Goal: Transaction & Acquisition: Purchase product/service

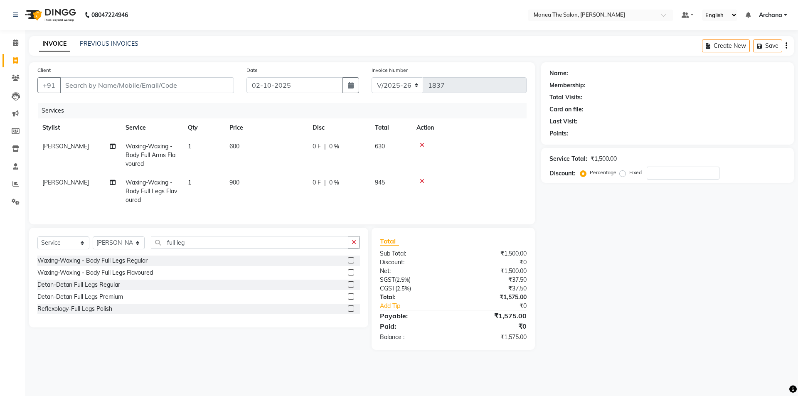
select select "6846"
select select "service"
select select "71834"
click at [151, 155] on span "Waxing-Waxing - Body Full Arms Flavoured" at bounding box center [150, 154] width 50 height 25
select select "71834"
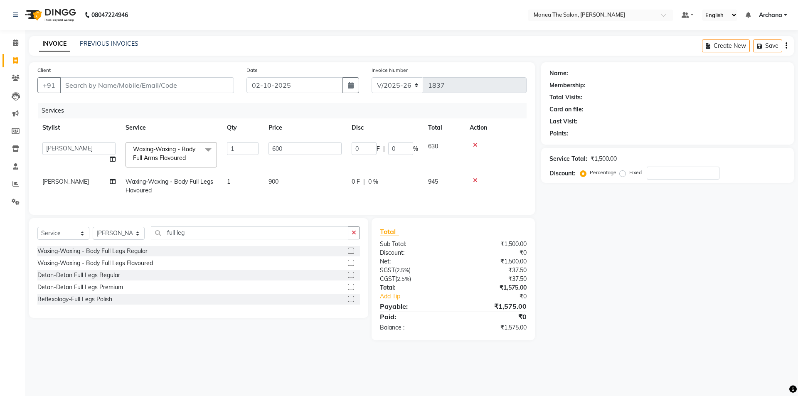
click at [205, 149] on span at bounding box center [208, 150] width 17 height 16
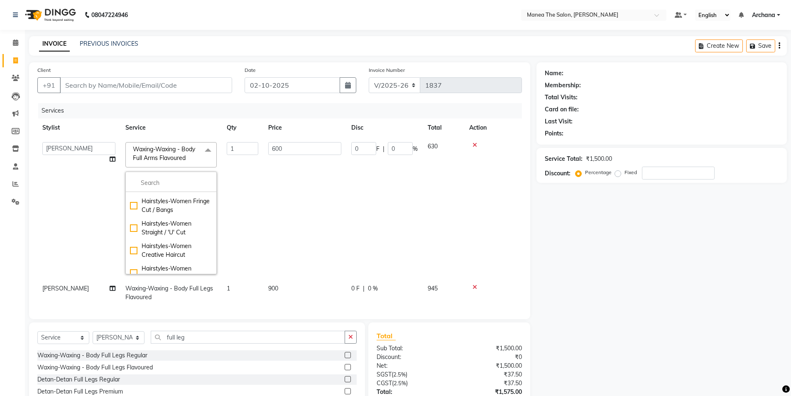
scroll to position [208, 0]
click at [164, 177] on li at bounding box center [171, 182] width 91 height 17
drag, startPoint x: 425, startPoint y: 235, endPoint x: 452, endPoint y: 218, distance: 32.5
click at [426, 233] on td "630" at bounding box center [444, 208] width 42 height 142
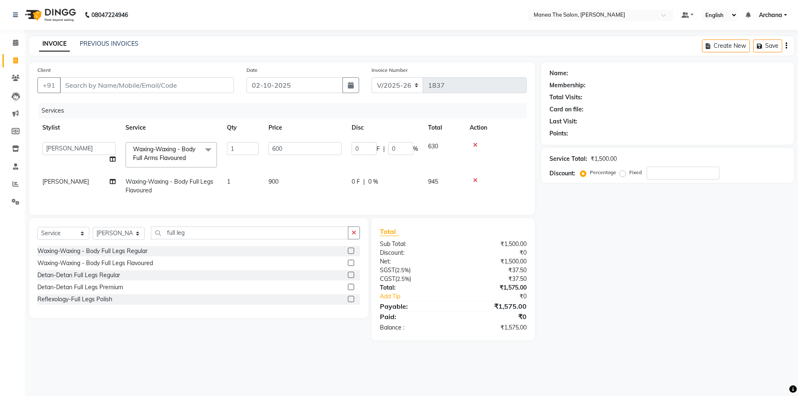
click at [476, 145] on icon at bounding box center [475, 145] width 5 height 6
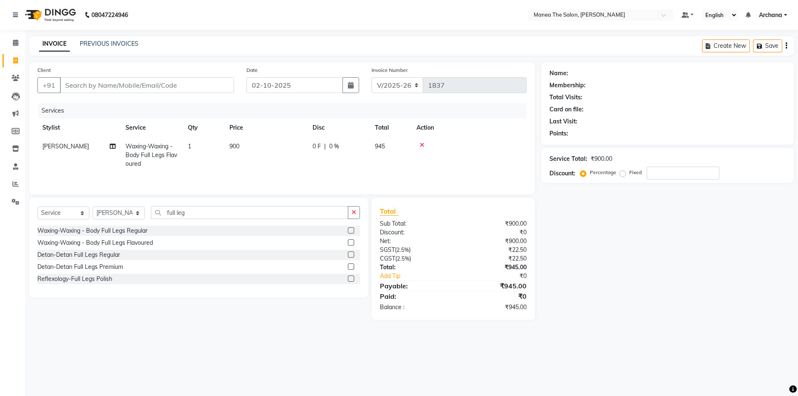
click at [420, 142] on icon at bounding box center [422, 145] width 5 height 6
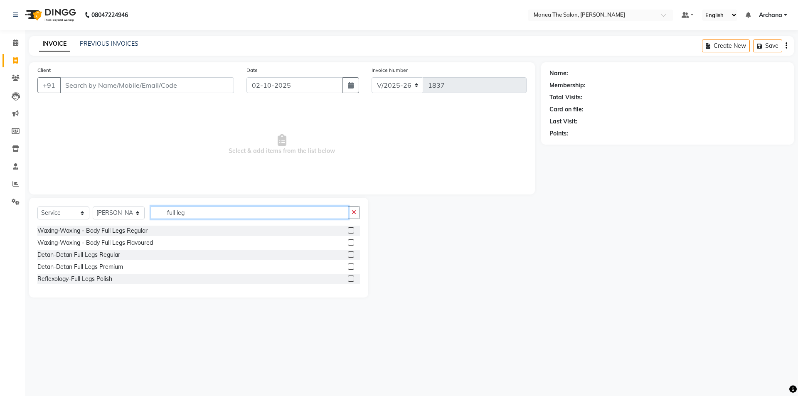
click at [192, 213] on input "full leg" at bounding box center [249, 212] width 197 height 13
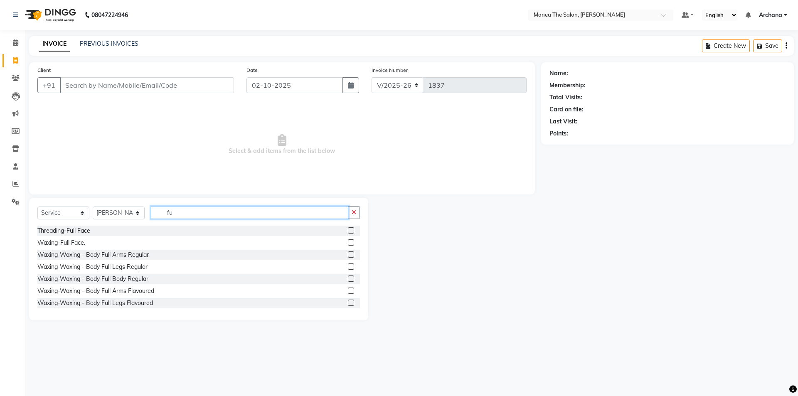
type input "f"
click at [348, 229] on label at bounding box center [351, 230] width 6 height 6
click at [348, 229] on input "checkbox" at bounding box center [350, 230] width 5 height 5
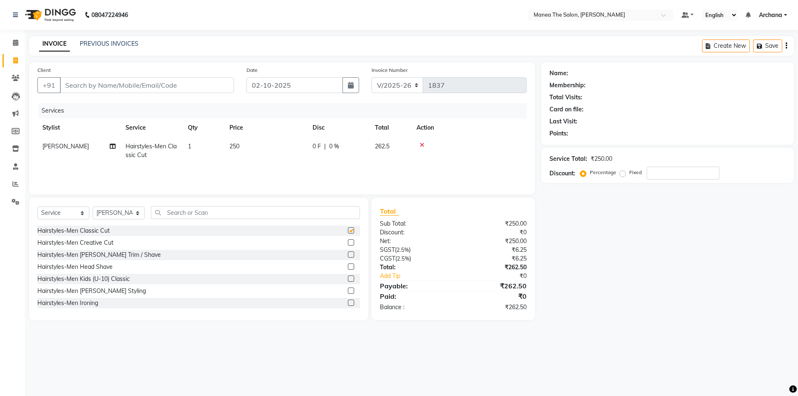
checkbox input "false"
click at [348, 253] on label at bounding box center [351, 254] width 6 height 6
click at [348, 253] on input "checkbox" at bounding box center [350, 254] width 5 height 5
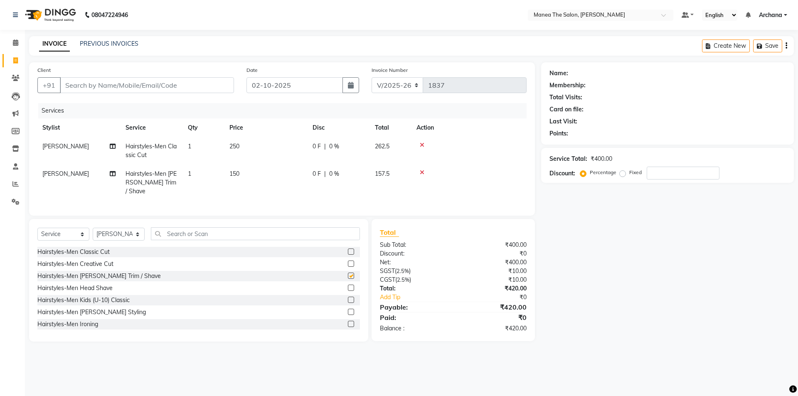
checkbox input "false"
click at [303, 233] on input "text" at bounding box center [255, 233] width 209 height 13
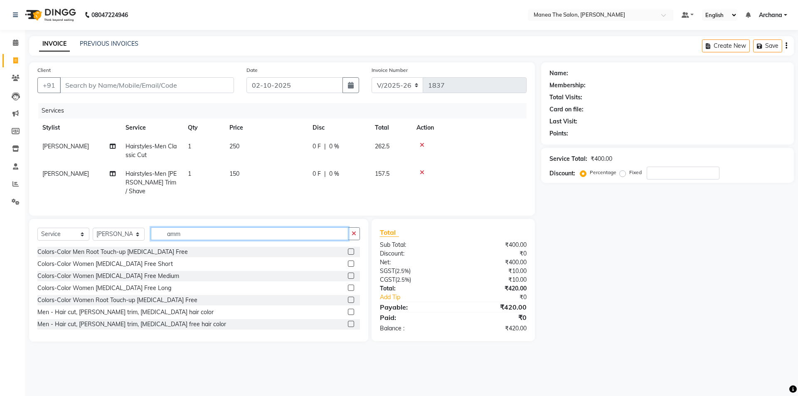
type input "amm"
click at [348, 248] on label at bounding box center [351, 251] width 6 height 6
click at [348, 249] on input "checkbox" at bounding box center [350, 251] width 5 height 5
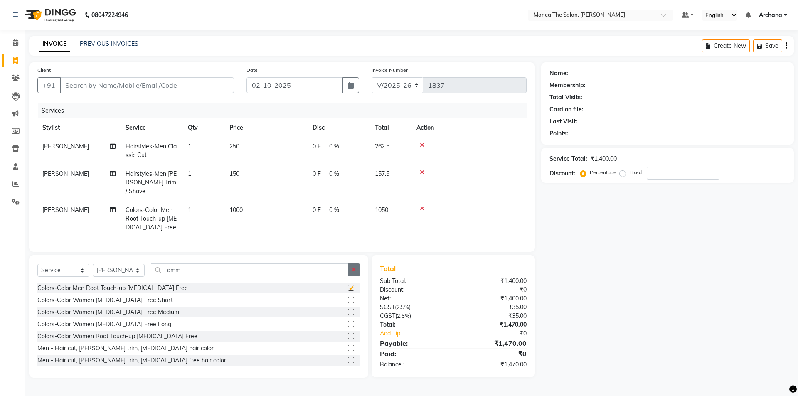
checkbox input "false"
click at [350, 263] on button "button" at bounding box center [354, 269] width 12 height 13
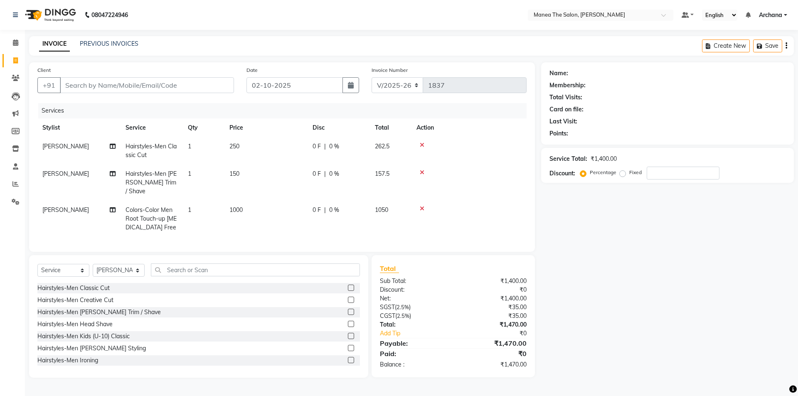
click at [419, 142] on div at bounding box center [468, 145] width 105 height 6
click at [57, 146] on span "[PERSON_NAME]" at bounding box center [65, 145] width 47 height 7
select select "71834"
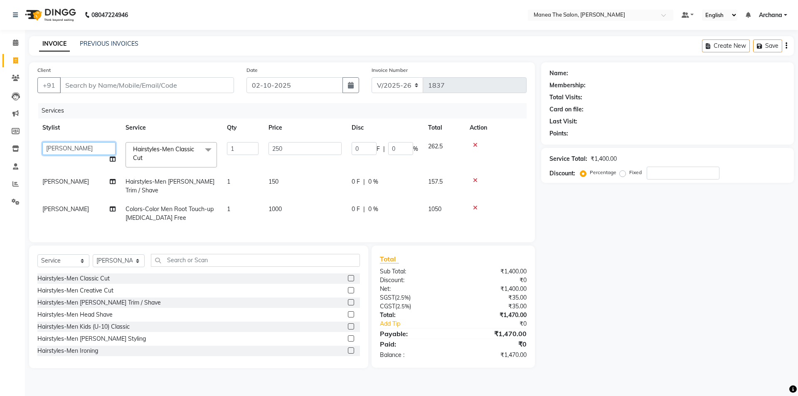
click at [68, 154] on select "[PERSON_NAME] My Mane'a. [PERSON_NAME] [PERSON_NAME] [PERSON_NAME]" at bounding box center [78, 148] width 73 height 13
select select "74503"
click at [59, 180] on span "[PERSON_NAME]" at bounding box center [65, 181] width 47 height 7
select select "71834"
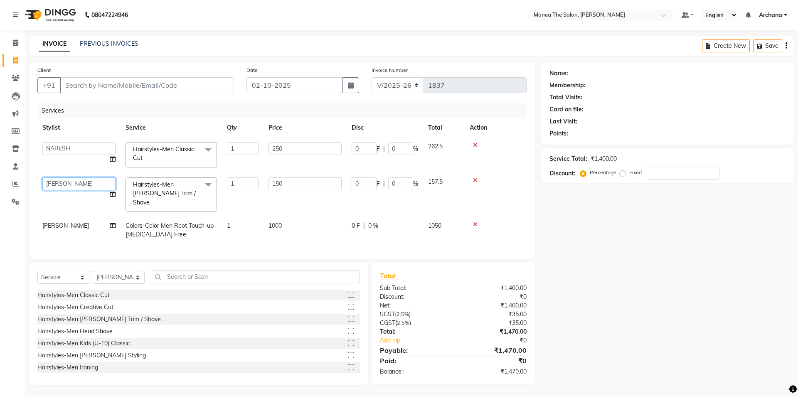
click at [59, 183] on select "[PERSON_NAME] My Mane'a. [PERSON_NAME] [PERSON_NAME] [PERSON_NAME]" at bounding box center [78, 183] width 73 height 13
select select "74503"
click at [56, 222] on span "[PERSON_NAME]" at bounding box center [65, 225] width 47 height 7
select select "71834"
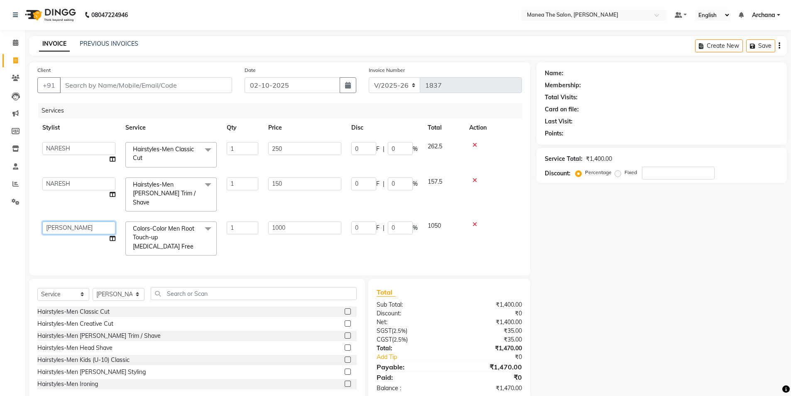
click at [58, 221] on select "[PERSON_NAME] My Mane'a. [PERSON_NAME] [PERSON_NAME] [PERSON_NAME]" at bounding box center [78, 227] width 73 height 13
select select "74503"
click at [420, 245] on td "0 F | 0 %" at bounding box center [384, 238] width 76 height 44
click at [138, 290] on select "Select Stylist [PERSON_NAME] My Mane'a. [PERSON_NAME] [PERSON_NAME] [PERSON_NAM…" at bounding box center [119, 294] width 52 height 13
click at [146, 332] on div "Hairstyles-Men [PERSON_NAME] Trim / Shave" at bounding box center [196, 336] width 319 height 10
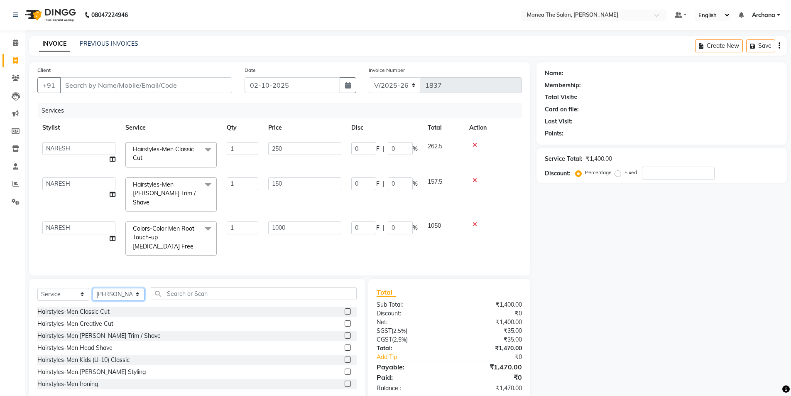
click at [128, 292] on select "Select Stylist [PERSON_NAME] My Mane'a. [PERSON_NAME] [PERSON_NAME] [PERSON_NAM…" at bounding box center [119, 294] width 52 height 13
select select "74503"
click at [93, 288] on select "Select Stylist [PERSON_NAME] My Mane'a. [PERSON_NAME] [PERSON_NAME] [PERSON_NAM…" at bounding box center [119, 294] width 52 height 13
click at [322, 290] on input "text" at bounding box center [254, 293] width 206 height 13
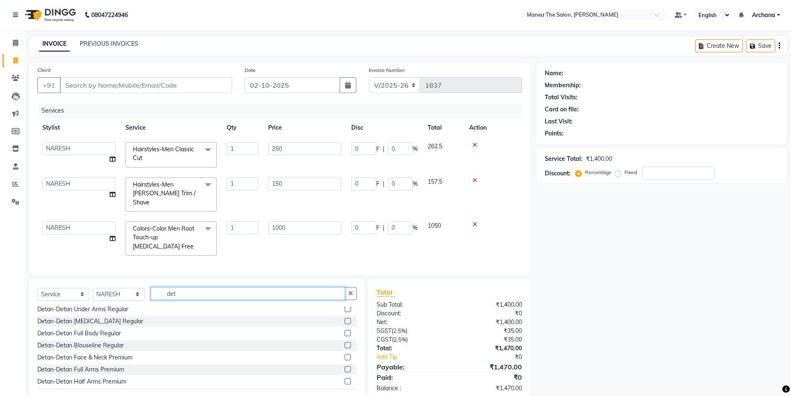
scroll to position [83, 0]
type input "det"
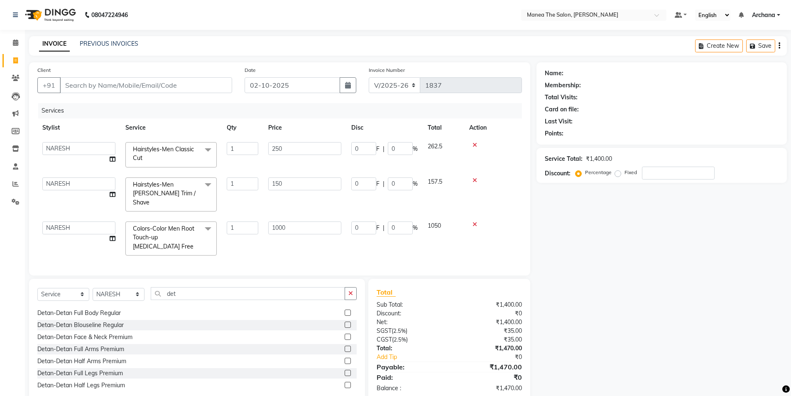
click at [345, 334] on label at bounding box center [348, 337] width 6 height 6
click at [345, 334] on input "checkbox" at bounding box center [347, 336] width 5 height 5
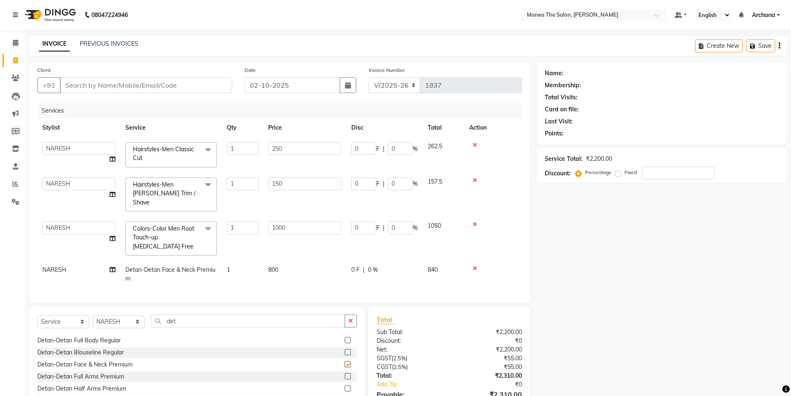
checkbox input "false"
click at [224, 320] on input "det" at bounding box center [248, 320] width 194 height 13
type input "d"
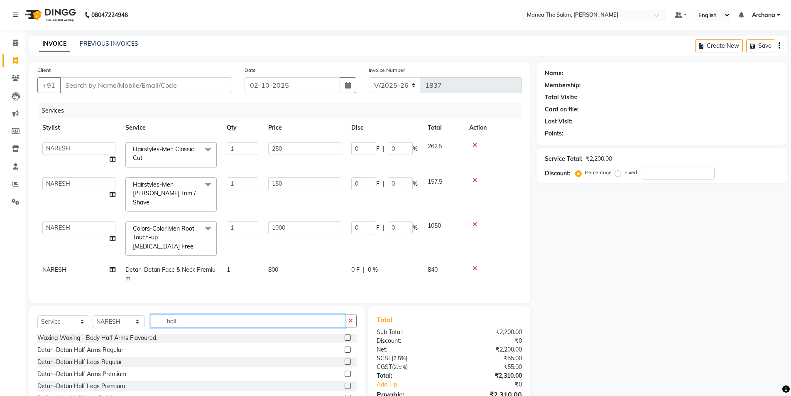
scroll to position [42, 0]
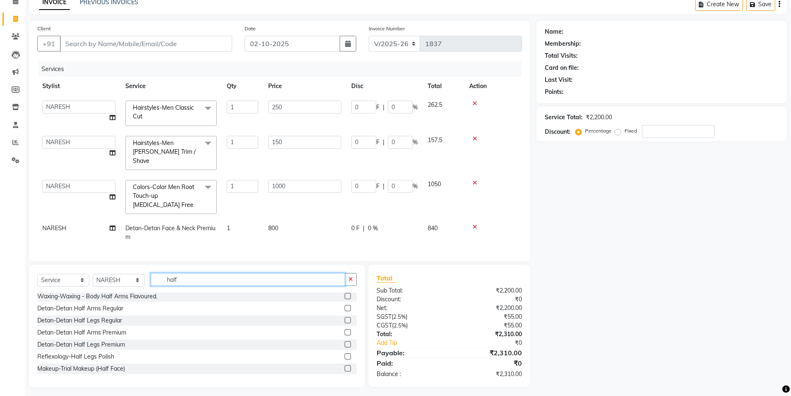
type input "half"
click at [345, 306] on label at bounding box center [348, 308] width 6 height 6
click at [345, 306] on input "checkbox" at bounding box center [347, 308] width 5 height 5
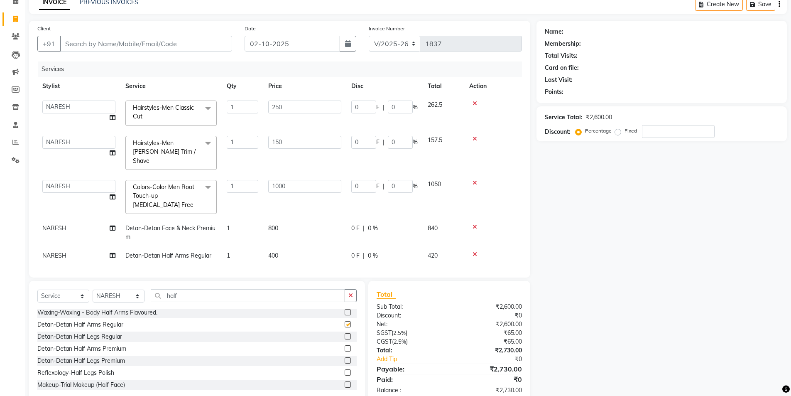
checkbox input "false"
click at [474, 251] on icon at bounding box center [475, 254] width 5 height 6
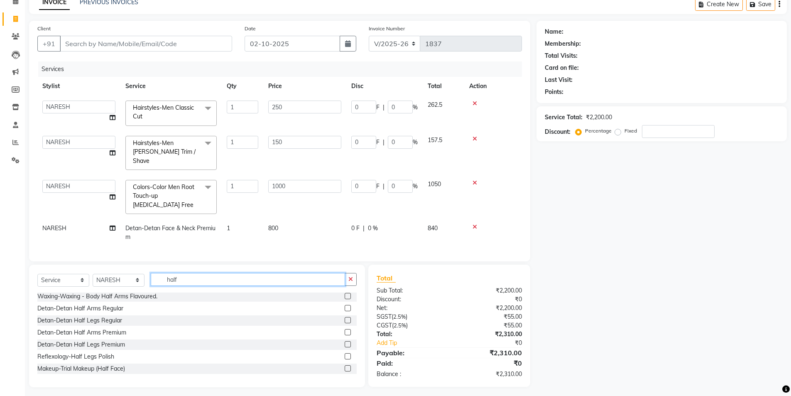
click at [278, 280] on input "half" at bounding box center [248, 279] width 194 height 13
type input "half a"
click at [345, 329] on label at bounding box center [348, 332] width 6 height 6
click at [345, 330] on input "checkbox" at bounding box center [347, 332] width 5 height 5
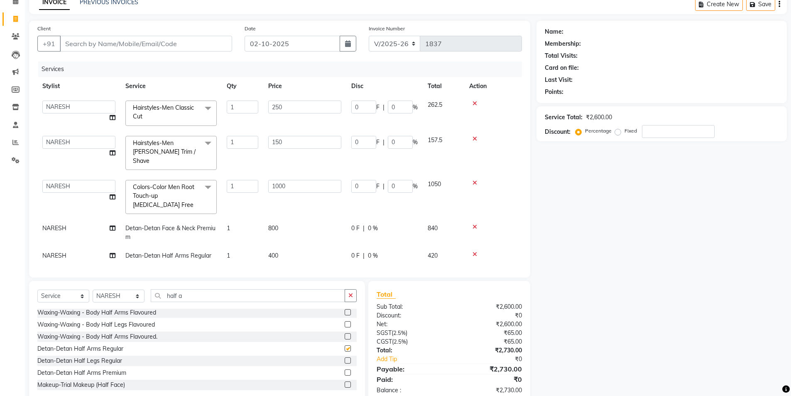
checkbox input "false"
click at [345, 360] on label at bounding box center [348, 360] width 6 height 6
click at [345, 360] on input "checkbox" at bounding box center [347, 360] width 5 height 5
checkbox input "false"
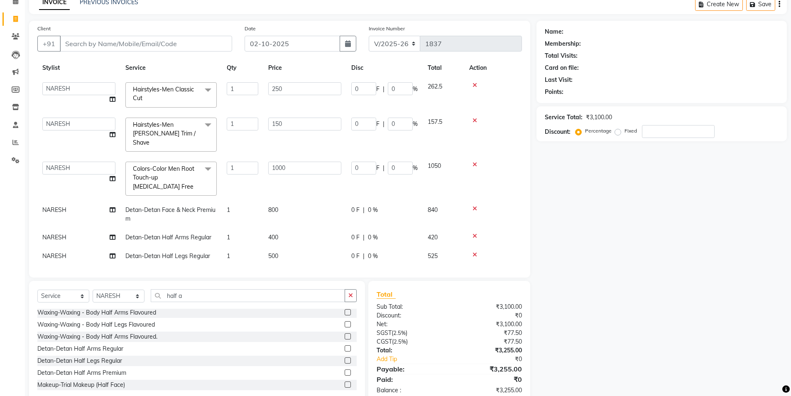
scroll to position [19, 0]
click at [476, 233] on icon at bounding box center [475, 236] width 5 height 6
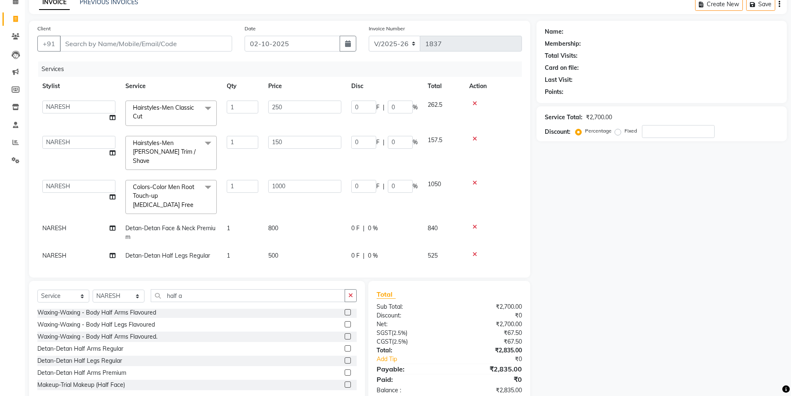
click at [476, 251] on icon at bounding box center [475, 254] width 5 height 6
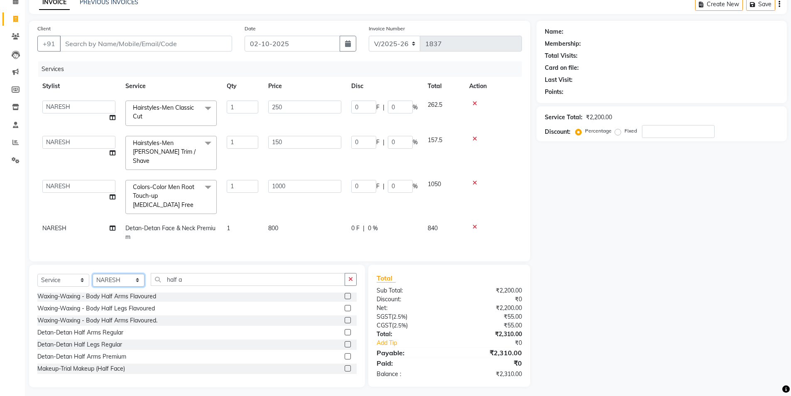
click at [126, 278] on select "Select Stylist [PERSON_NAME] My Mane'a. [PERSON_NAME] [PERSON_NAME] [PERSON_NAM…" at bounding box center [119, 280] width 52 height 13
select select "71834"
click at [93, 274] on select "Select Stylist [PERSON_NAME] My Mane'a. [PERSON_NAME] [PERSON_NAME] [PERSON_NAM…" at bounding box center [119, 280] width 52 height 13
click at [251, 278] on input "half a" at bounding box center [248, 279] width 194 height 13
type input "h"
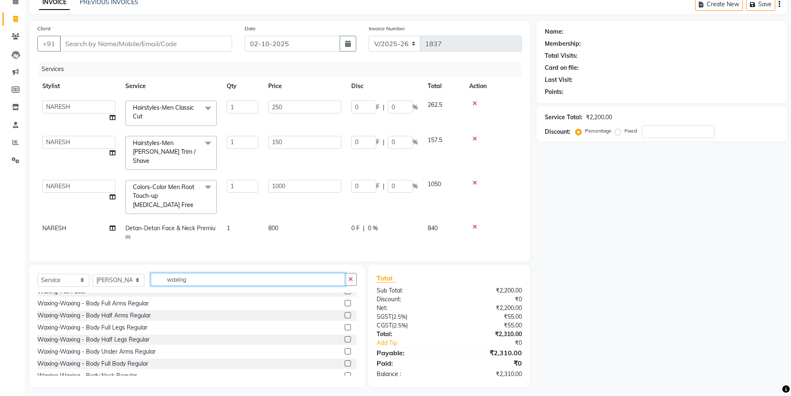
scroll to position [83, 0]
type input "waxing"
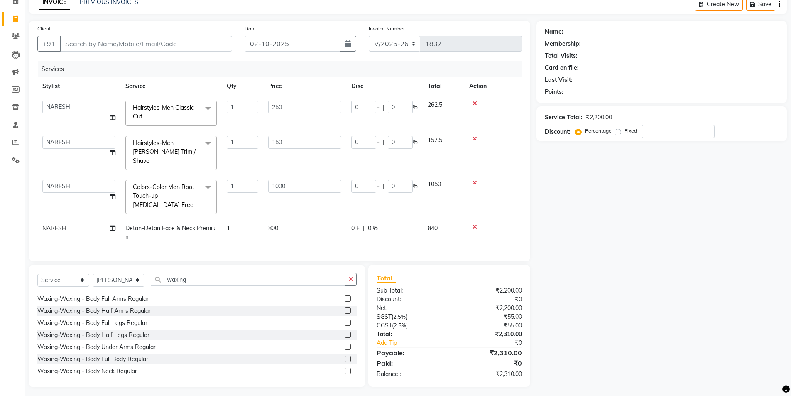
click at [345, 295] on label at bounding box center [348, 298] width 6 height 6
click at [345, 296] on input "checkbox" at bounding box center [347, 298] width 5 height 5
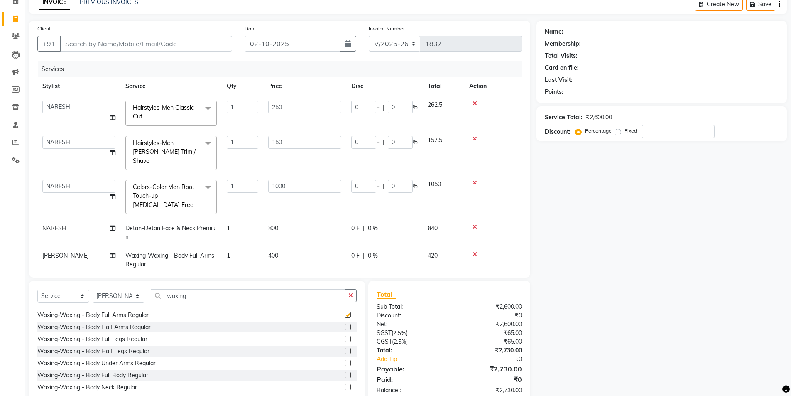
checkbox input "false"
click at [345, 349] on label at bounding box center [348, 351] width 6 height 6
click at [345, 349] on input "checkbox" at bounding box center [347, 351] width 5 height 5
checkbox input "false"
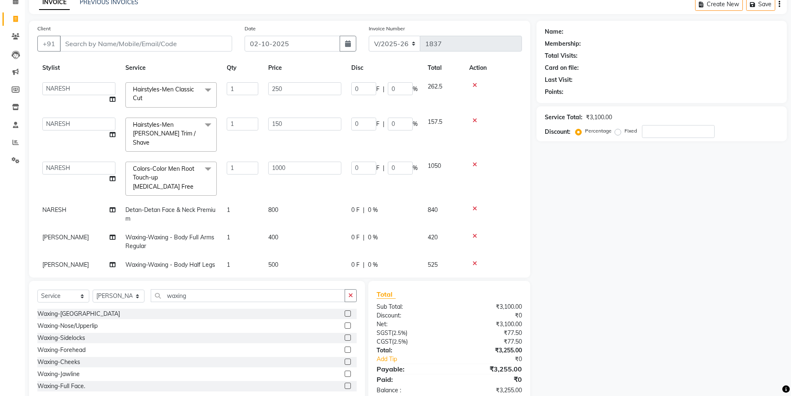
scroll to position [36, 0]
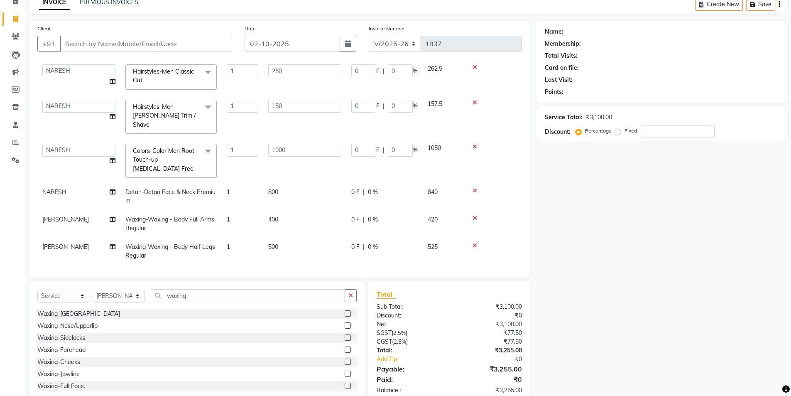
click at [192, 216] on span "Waxing-Waxing - Body Full Arms Regular" at bounding box center [169, 224] width 89 height 16
select select "71834"
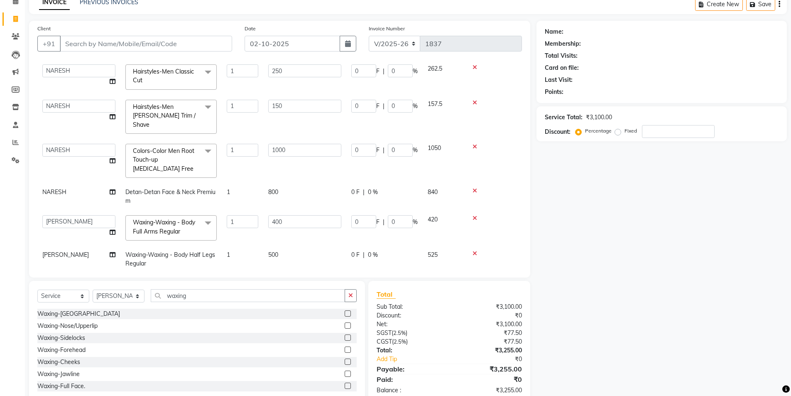
click at [208, 215] on span at bounding box center [208, 223] width 17 height 16
click at [160, 252] on input "multiselect-search" at bounding box center [171, 256] width 82 height 9
type input "hslh"
click at [473, 215] on icon at bounding box center [475, 218] width 5 height 6
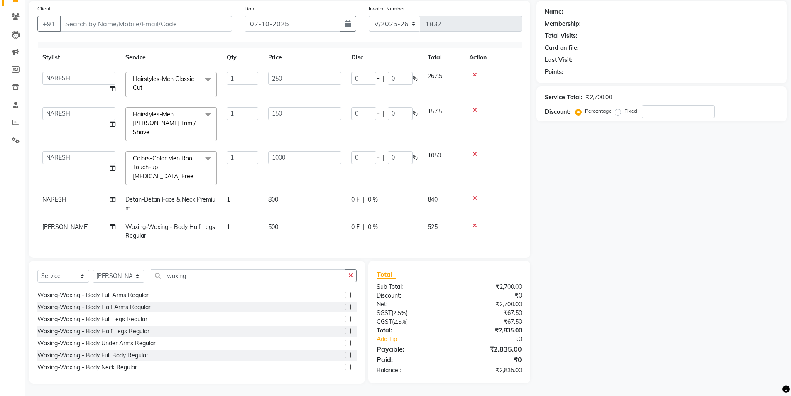
scroll to position [42, 0]
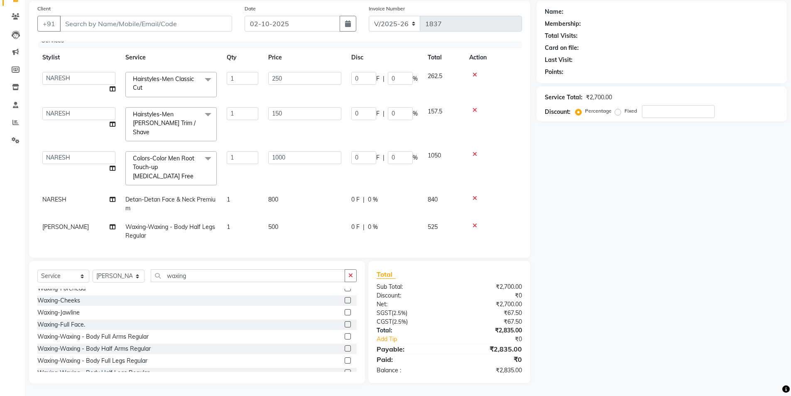
click at [345, 347] on label at bounding box center [348, 348] width 6 height 6
click at [345, 347] on input "checkbox" at bounding box center [347, 348] width 5 height 5
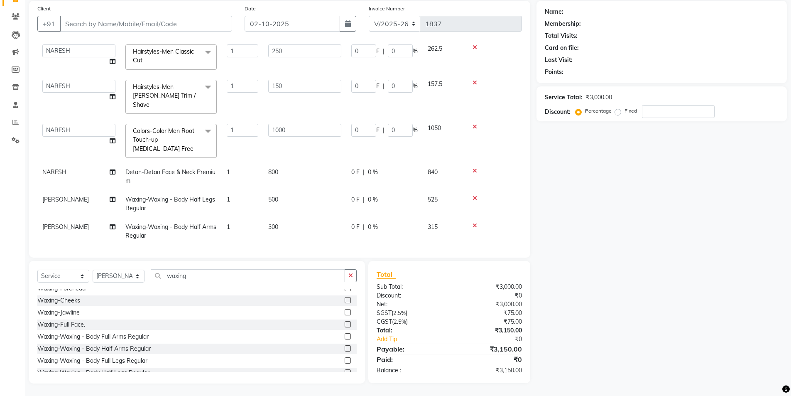
checkbox input "false"
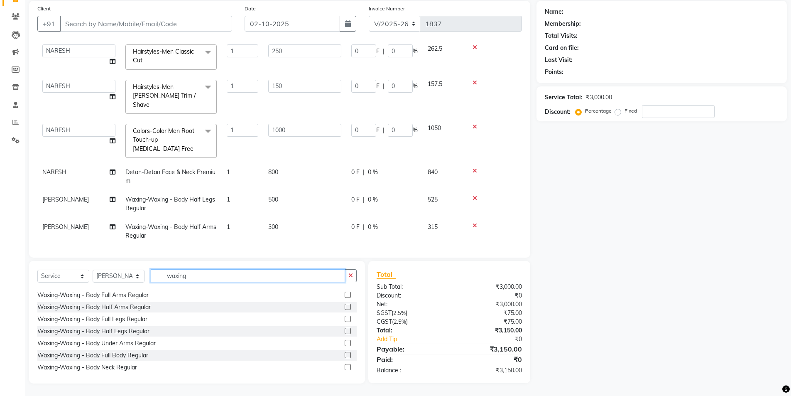
click at [195, 278] on input "waxing" at bounding box center [248, 275] width 194 height 13
click at [198, 277] on input "waxing" at bounding box center [248, 275] width 194 height 13
type input "w"
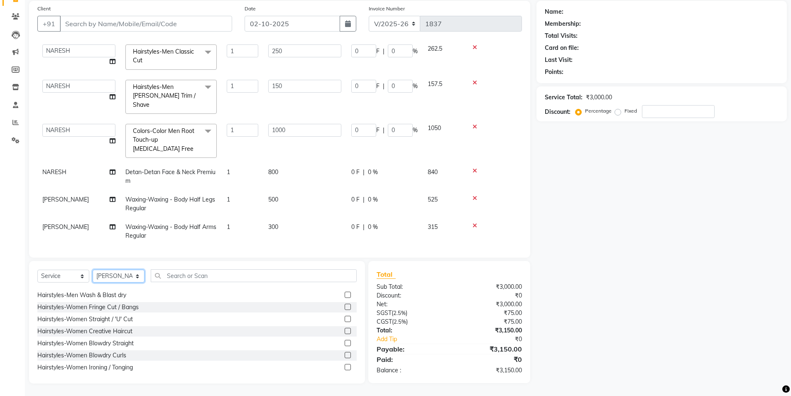
click at [115, 279] on select "Select Stylist [PERSON_NAME] My Mane'a. [PERSON_NAME] [PERSON_NAME] [PERSON_NAM…" at bounding box center [119, 276] width 52 height 13
select select "77516"
click at [93, 270] on select "Select Stylist [PERSON_NAME] My Mane'a. [PERSON_NAME] [PERSON_NAME] [PERSON_NAM…" at bounding box center [119, 276] width 52 height 13
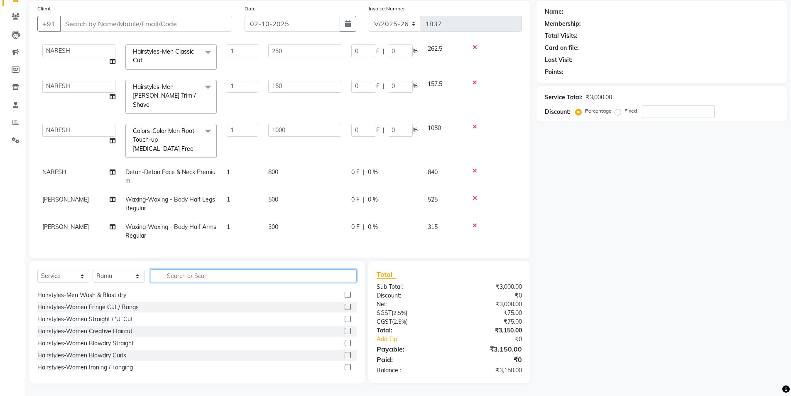
click at [185, 277] on input "text" at bounding box center [254, 275] width 206 height 13
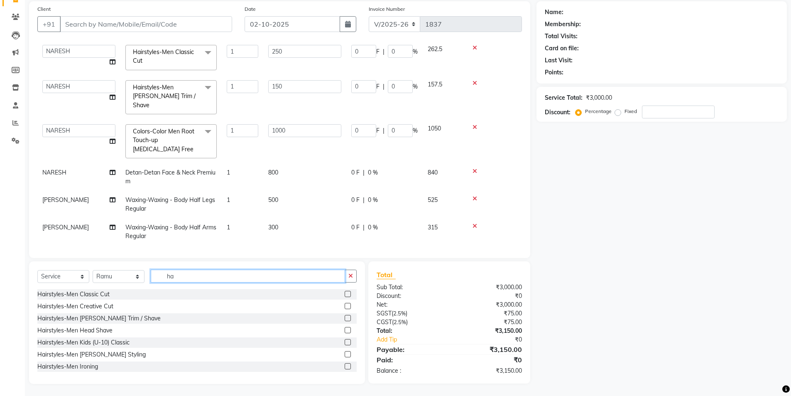
scroll to position [61, 0]
click at [265, 277] on input "hair" at bounding box center [248, 275] width 194 height 13
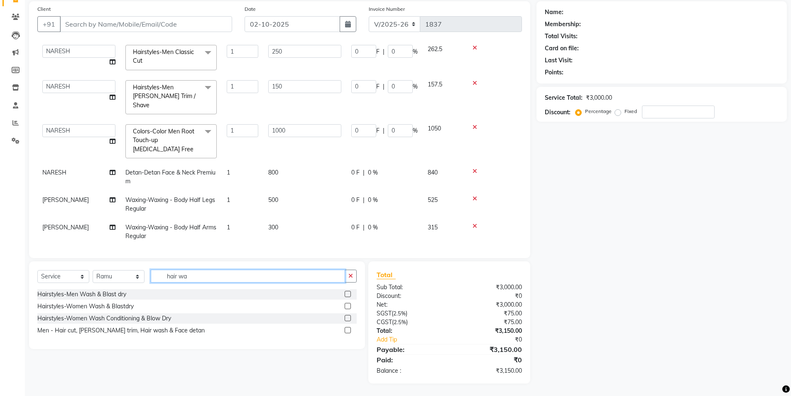
scroll to position [61, 0]
type input "hair wash"
click at [348, 319] on label at bounding box center [348, 318] width 6 height 6
click at [348, 319] on input "checkbox" at bounding box center [347, 318] width 5 height 5
click at [348, 319] on label at bounding box center [348, 318] width 6 height 6
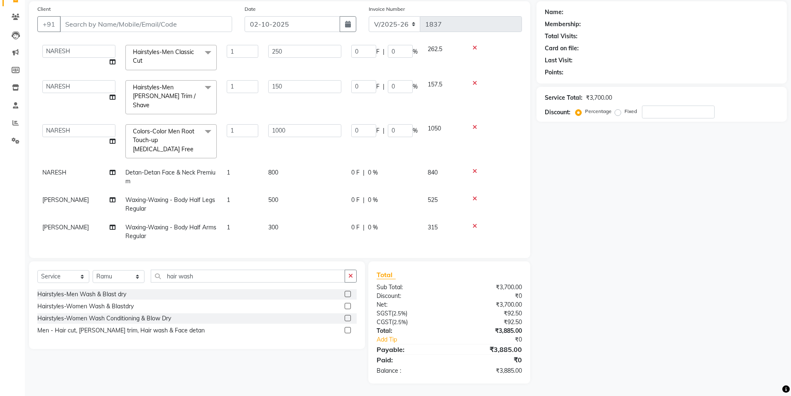
click at [348, 319] on input "checkbox" at bounding box center [347, 318] width 5 height 5
checkbox input "false"
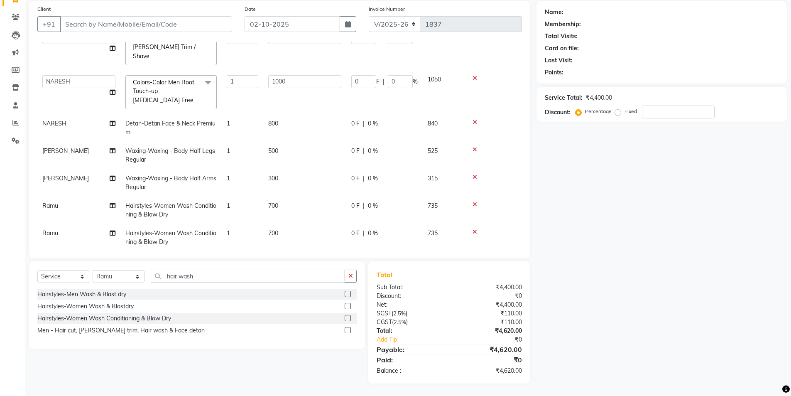
scroll to position [91, 0]
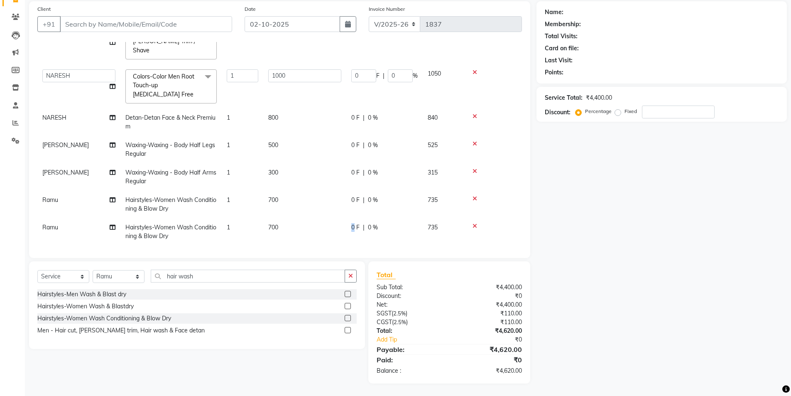
drag, startPoint x: 354, startPoint y: 210, endPoint x: 336, endPoint y: 222, distance: 22.1
click at [336, 222] on tr "Ramu Hairstyles-Women Wash Conditioning & Blow Dry 1 700 0 F | 0 % 735" at bounding box center [279, 231] width 485 height 27
drag, startPoint x: 278, startPoint y: 248, endPoint x: 592, endPoint y: 248, distance: 313.6
click at [592, 248] on div "Name: Membership: Total Visits: Card on file: Last Visit: Points: Service Total…" at bounding box center [665, 192] width 257 height 382
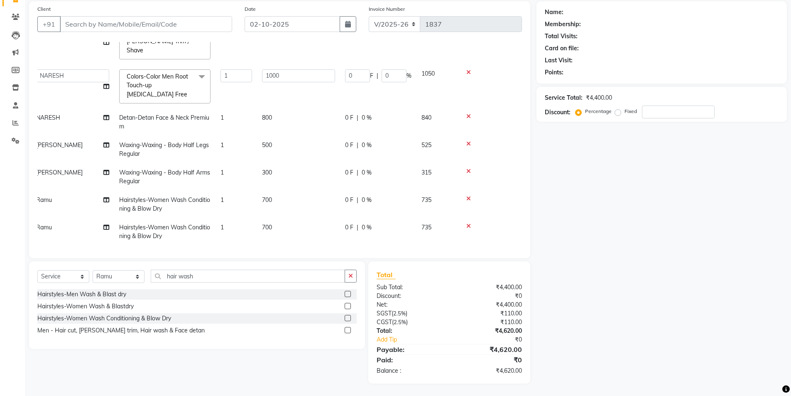
scroll to position [0, 6]
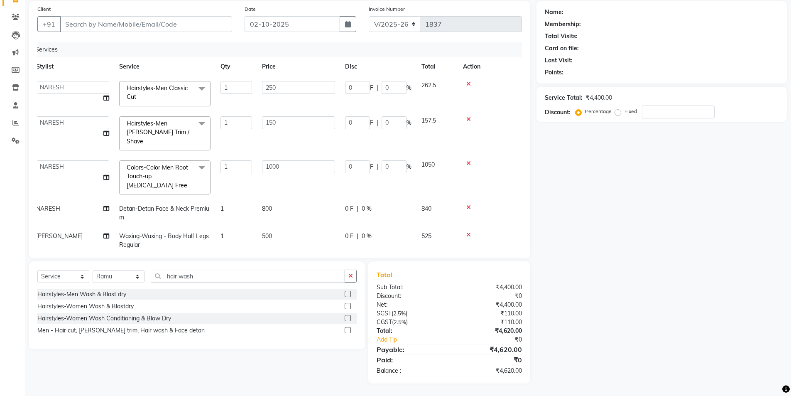
drag, startPoint x: 661, startPoint y: 200, endPoint x: 626, endPoint y: 210, distance: 36.8
click at [661, 200] on div "Name: Membership: Total Visits: Card on file: Last Visit: Points: Service Total…" at bounding box center [665, 192] width 257 height 382
click at [315, 89] on input "250" at bounding box center [298, 87] width 73 height 13
click at [303, 69] on th "Price" at bounding box center [298, 66] width 83 height 19
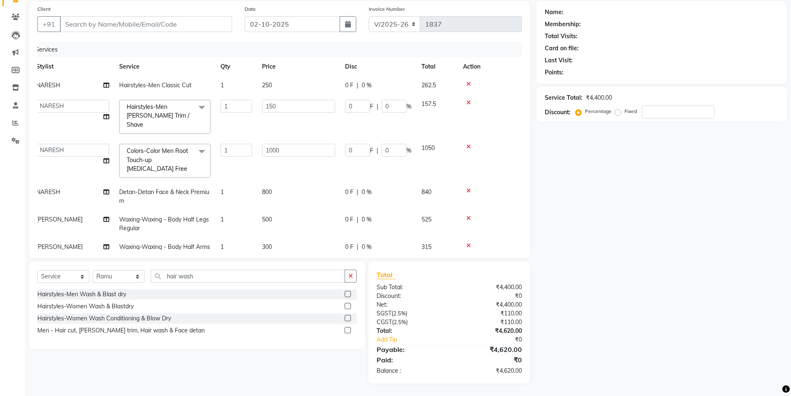
click at [303, 69] on th "Price" at bounding box center [298, 66] width 83 height 19
click at [311, 105] on input "150" at bounding box center [298, 106] width 73 height 13
click at [307, 88] on td "250" at bounding box center [298, 85] width 83 height 19
select select "74503"
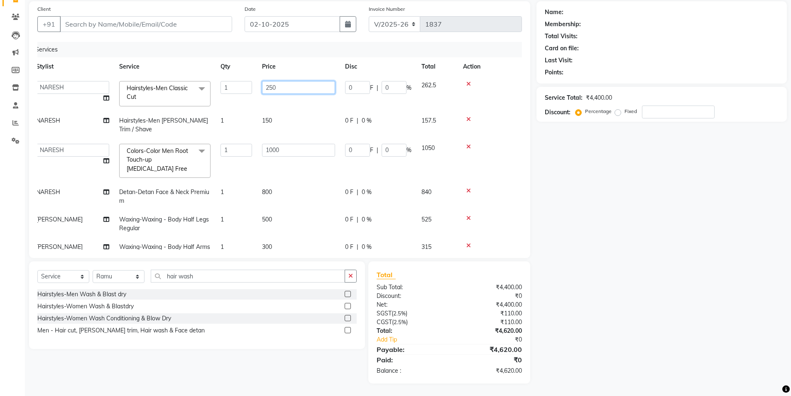
click at [300, 86] on input "250" at bounding box center [298, 87] width 73 height 13
click at [573, 182] on div "Name: Membership: Total Visits: Card on file: Last Visit: Points: Service Total…" at bounding box center [665, 192] width 257 height 382
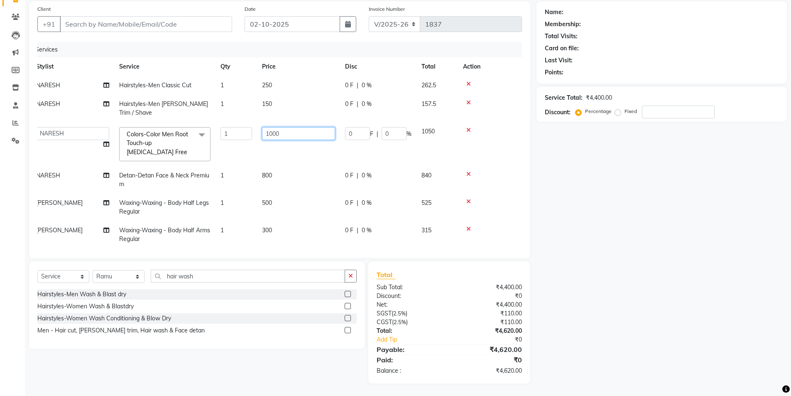
click at [310, 138] on input "1000" at bounding box center [298, 133] width 73 height 13
click at [582, 201] on div "Name: Membership: Total Visits: Card on file: Last Visit: Points: Service Total…" at bounding box center [665, 192] width 257 height 382
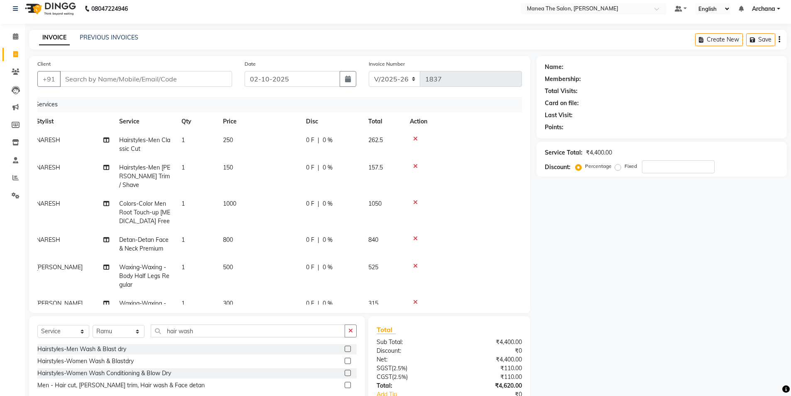
scroll to position [0, 0]
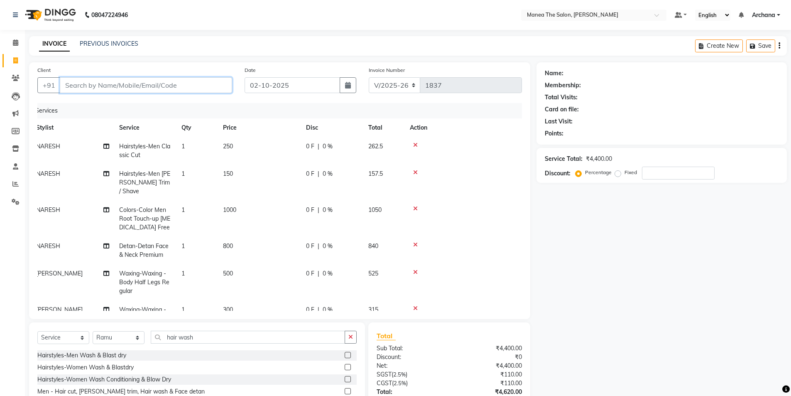
click at [111, 84] on input "Client" at bounding box center [146, 85] width 172 height 16
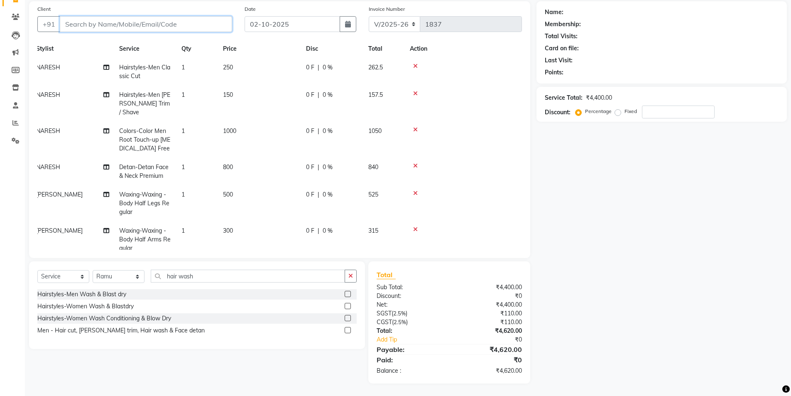
scroll to position [0, 6]
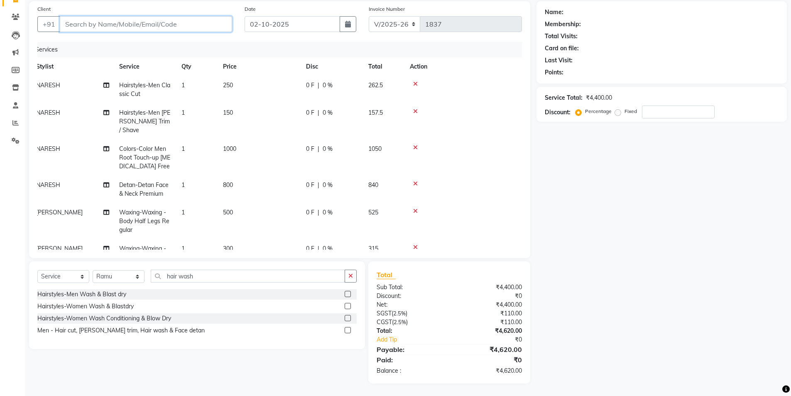
click at [93, 22] on input "Client" at bounding box center [146, 24] width 172 height 16
type input "9"
type input "0"
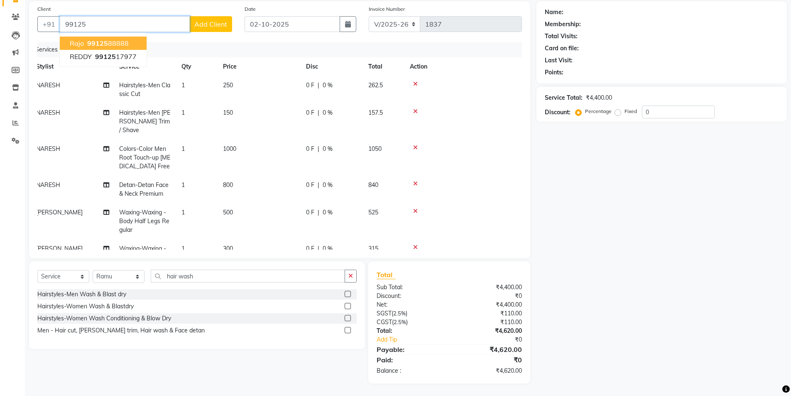
click at [101, 42] on span "99125" at bounding box center [97, 43] width 21 height 8
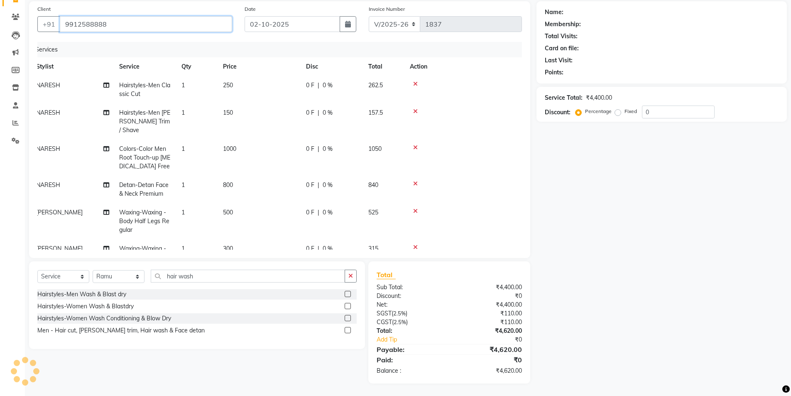
type input "9912588888"
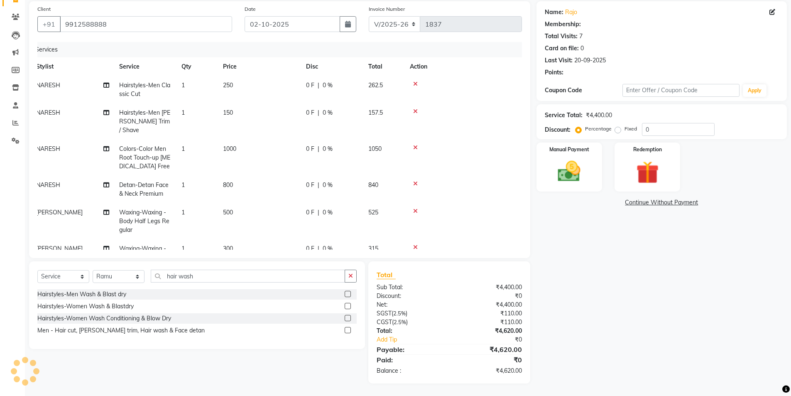
select select "1: Object"
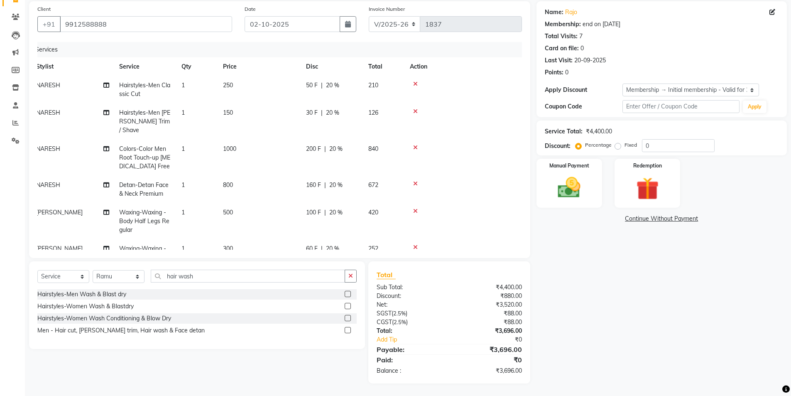
type input "20"
click at [653, 89] on select "Select Membership → Initial membership - Valid for 2 yrs" at bounding box center [691, 89] width 137 height 13
select select "0:"
click at [623, 83] on select "Select Membership → Initial membership - Valid for 2 yrs" at bounding box center [691, 89] width 137 height 13
type input "0"
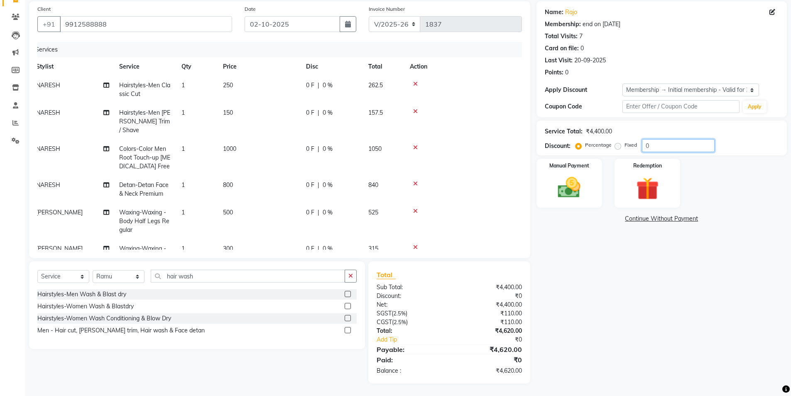
click at [671, 149] on input "0" at bounding box center [678, 145] width 73 height 13
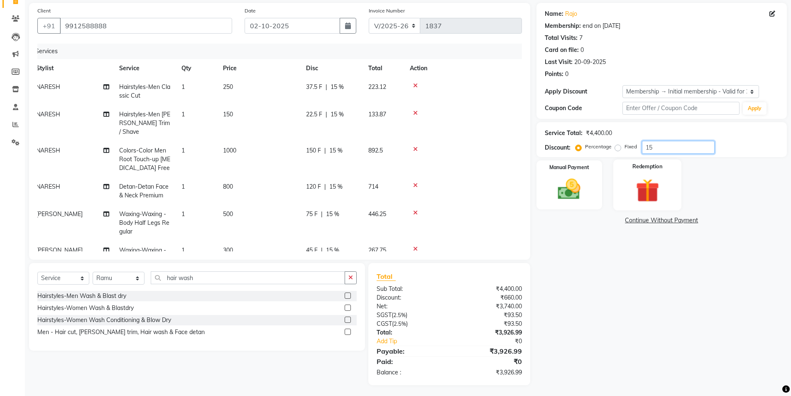
scroll to position [61, 0]
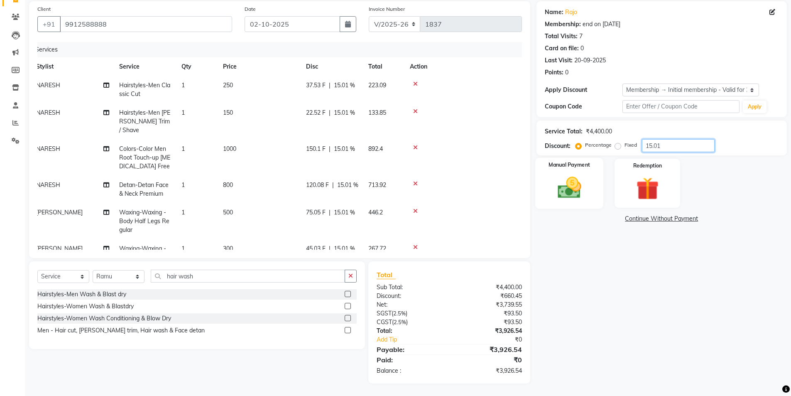
type input "15.01"
click at [557, 176] on img at bounding box center [569, 187] width 38 height 27
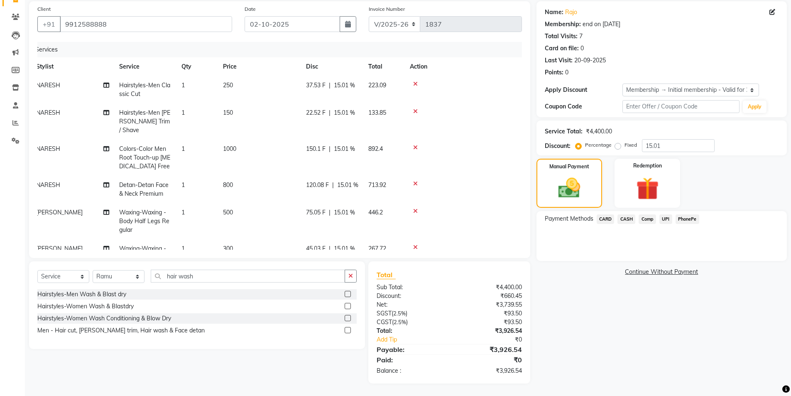
click at [606, 216] on span "CARD" at bounding box center [606, 219] width 18 height 10
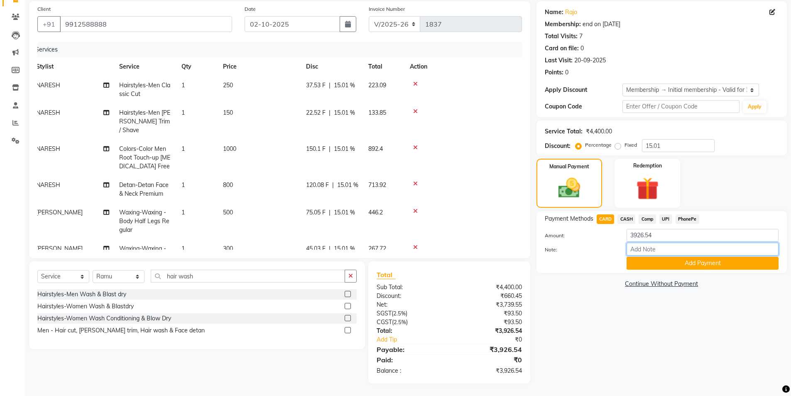
click at [668, 251] on input "Note:" at bounding box center [703, 249] width 152 height 13
type input "CARD"
click at [691, 265] on button "Add Payment" at bounding box center [703, 263] width 152 height 13
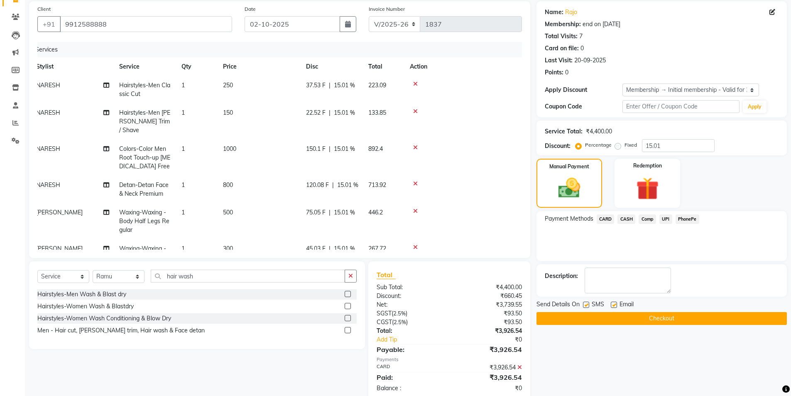
click at [683, 319] on button "Checkout" at bounding box center [662, 318] width 250 height 13
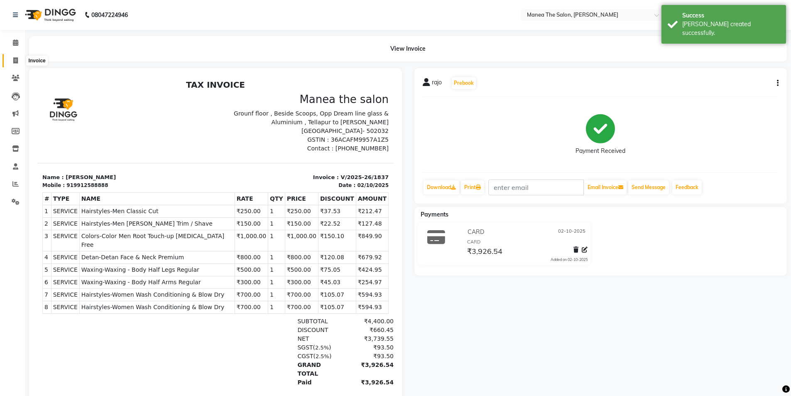
click at [14, 58] on icon at bounding box center [15, 60] width 5 height 6
select select "6846"
select select "service"
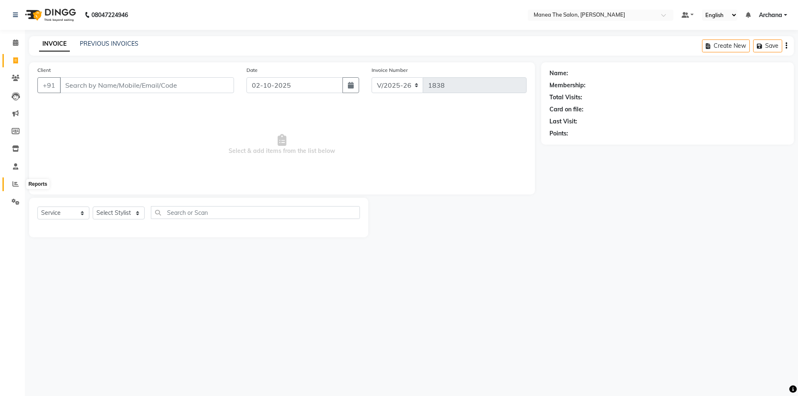
click at [17, 182] on icon at bounding box center [15, 184] width 6 height 6
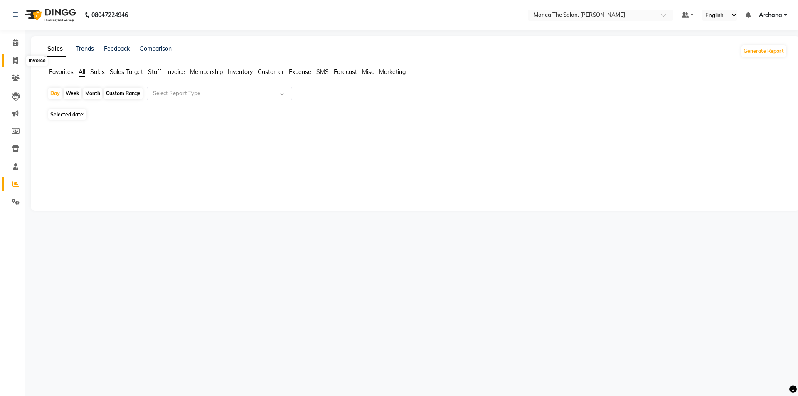
click at [12, 62] on span at bounding box center [15, 61] width 15 height 10
select select "service"
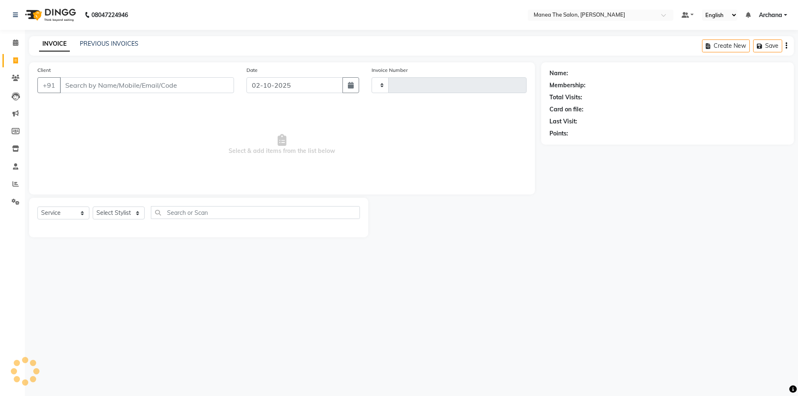
type input "1838"
select select "6846"
click at [119, 44] on link "PREVIOUS INVOICES" at bounding box center [109, 43] width 59 height 7
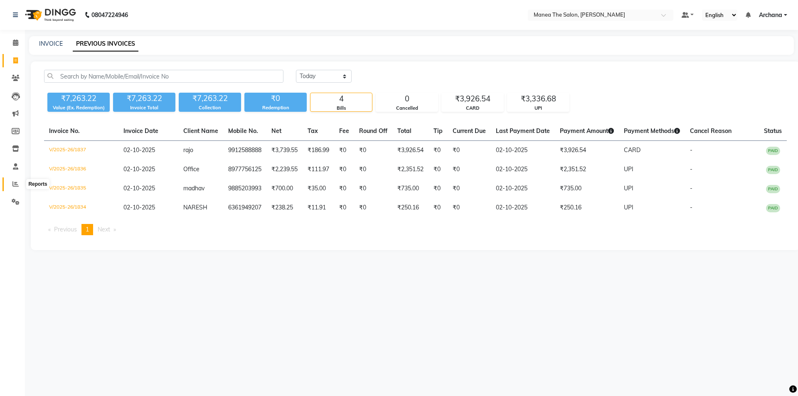
click at [13, 183] on icon at bounding box center [15, 184] width 6 height 6
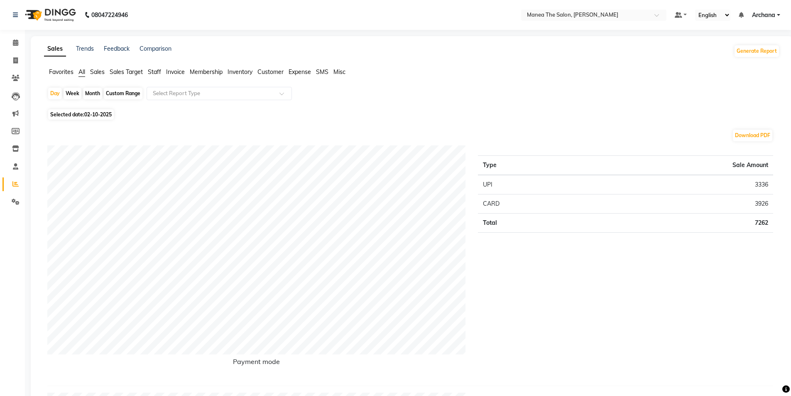
click at [155, 70] on span "Staff" at bounding box center [154, 71] width 13 height 7
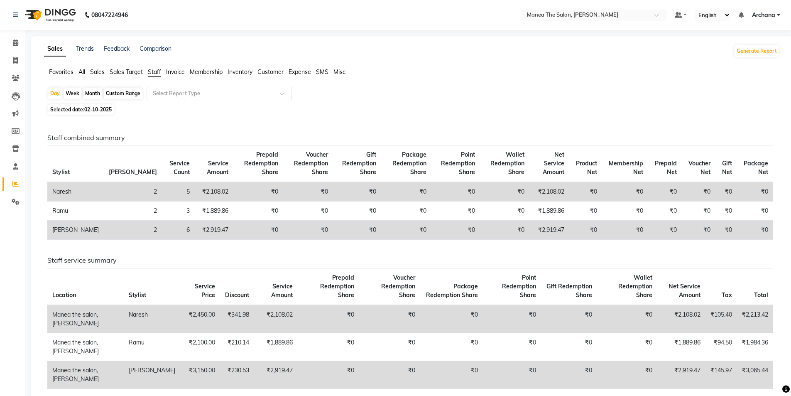
click at [91, 92] on div "Month" at bounding box center [92, 94] width 19 height 12
select select "10"
select select "2025"
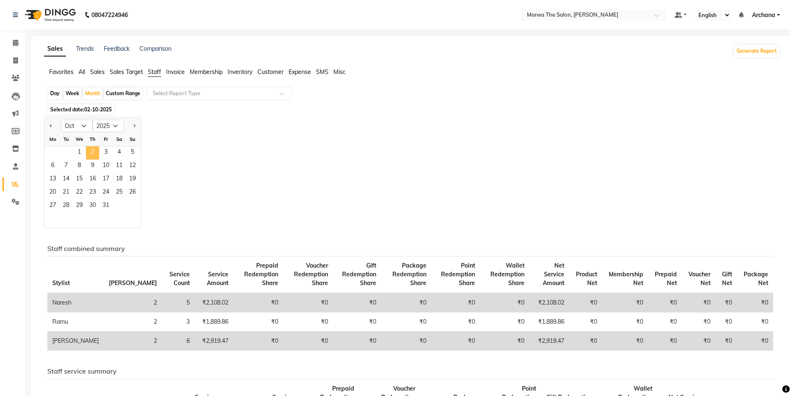
click at [92, 148] on span "2" at bounding box center [92, 152] width 13 height 13
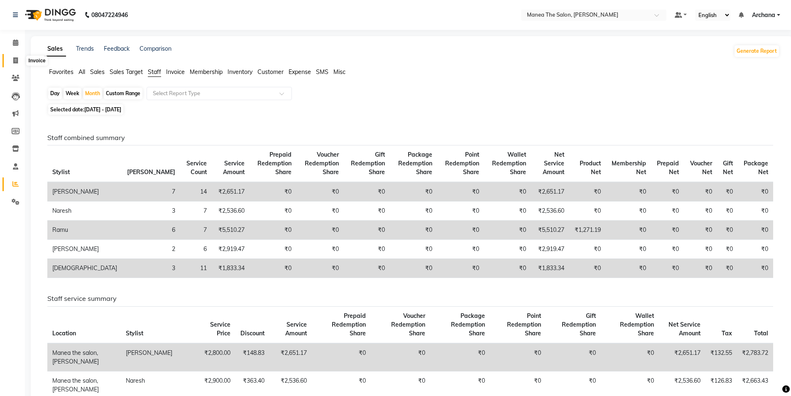
click at [16, 57] on icon at bounding box center [15, 60] width 5 height 6
select select "service"
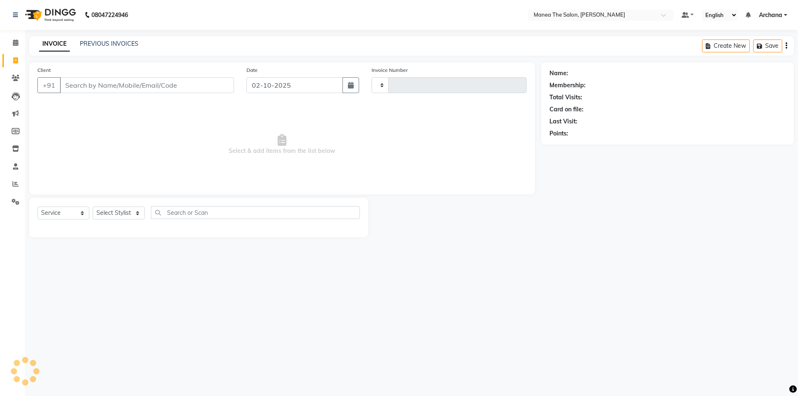
type input "1838"
select select "6846"
click at [118, 43] on link "PREVIOUS INVOICES" at bounding box center [109, 43] width 59 height 7
